Goal: Task Accomplishment & Management: Complete application form

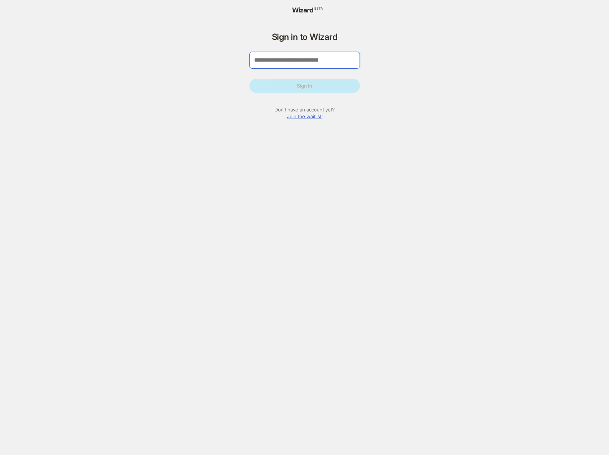
click at [308, 59] on input "tel" at bounding box center [304, 60] width 110 height 17
click at [138, 83] on div "Sign in to Wizard Sign In Don't have an account yet? Join the waitlist! Welcome…" at bounding box center [304, 227] width 609 height 455
click at [309, 115] on link "Join the waitlist!" at bounding box center [305, 116] width 36 height 6
click at [303, 115] on link "Join the waitlist!" at bounding box center [305, 116] width 36 height 6
click at [302, 62] on input "tel" at bounding box center [304, 60] width 110 height 17
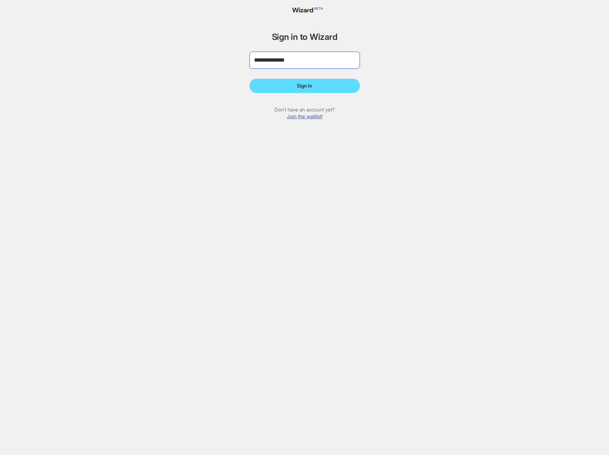
type input "**********"
